Goal: Task Accomplishment & Management: Use online tool/utility

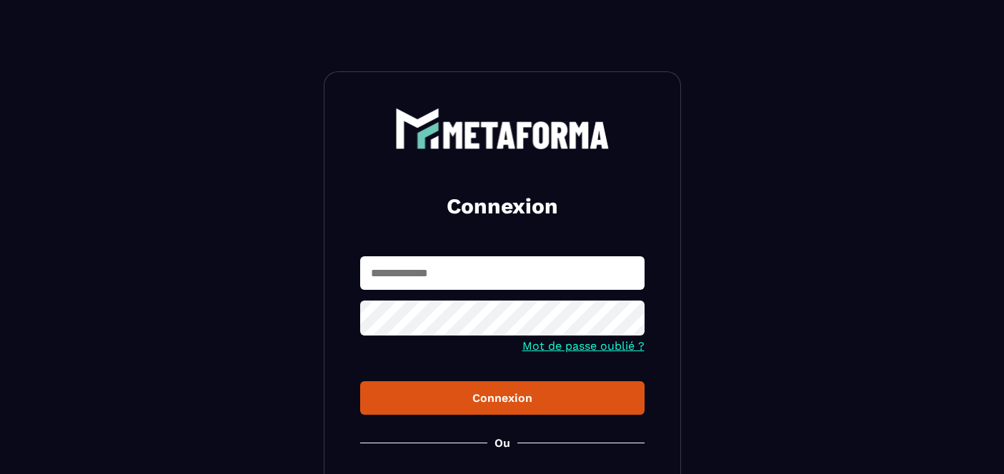
click at [489, 266] on input "text" at bounding box center [502, 273] width 284 height 34
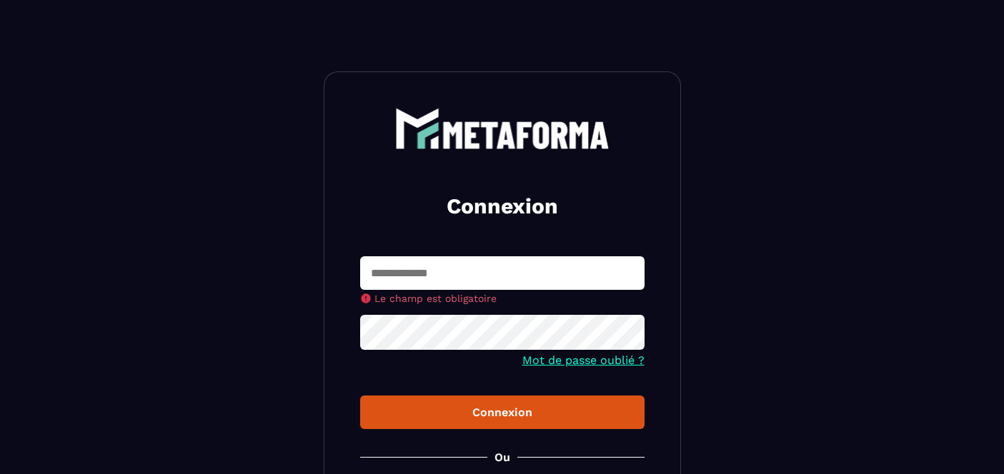
type input "**********"
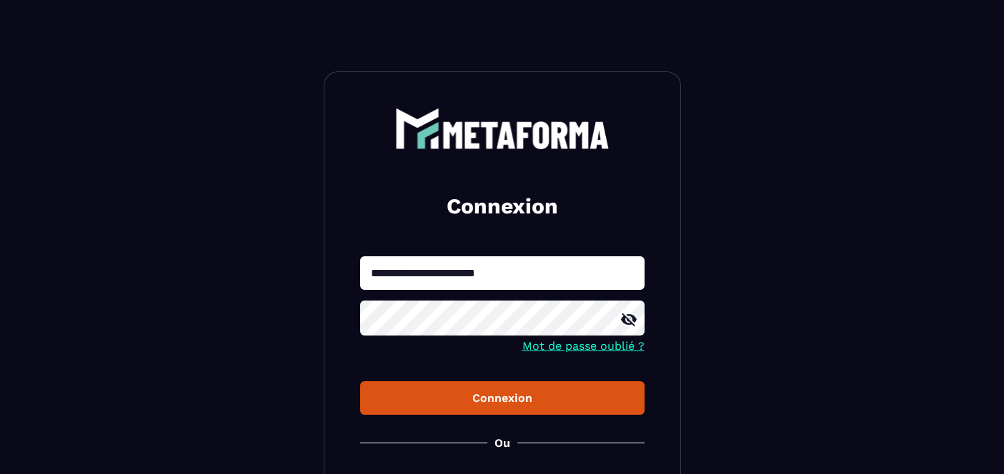
click at [494, 384] on button "Connexion" at bounding box center [502, 399] width 284 height 34
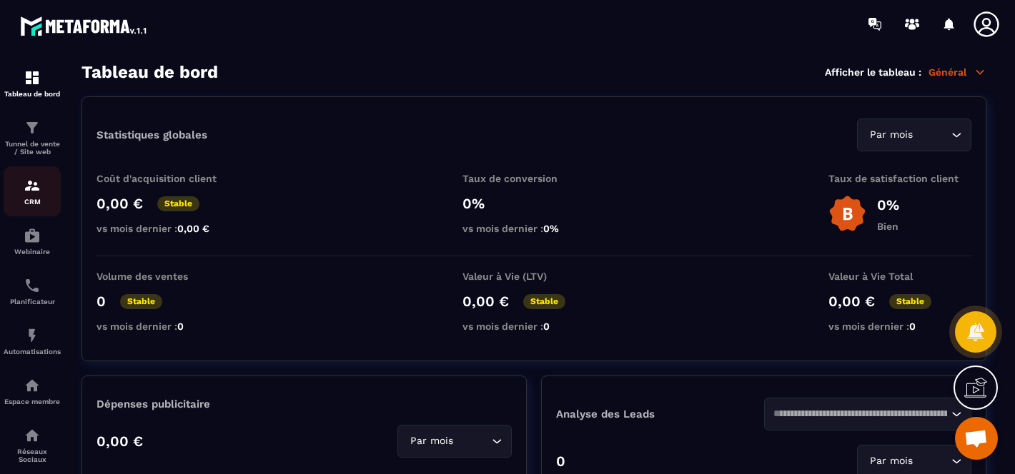
click at [41, 190] on div "CRM" at bounding box center [32, 191] width 57 height 29
